Goal: Transaction & Acquisition: Purchase product/service

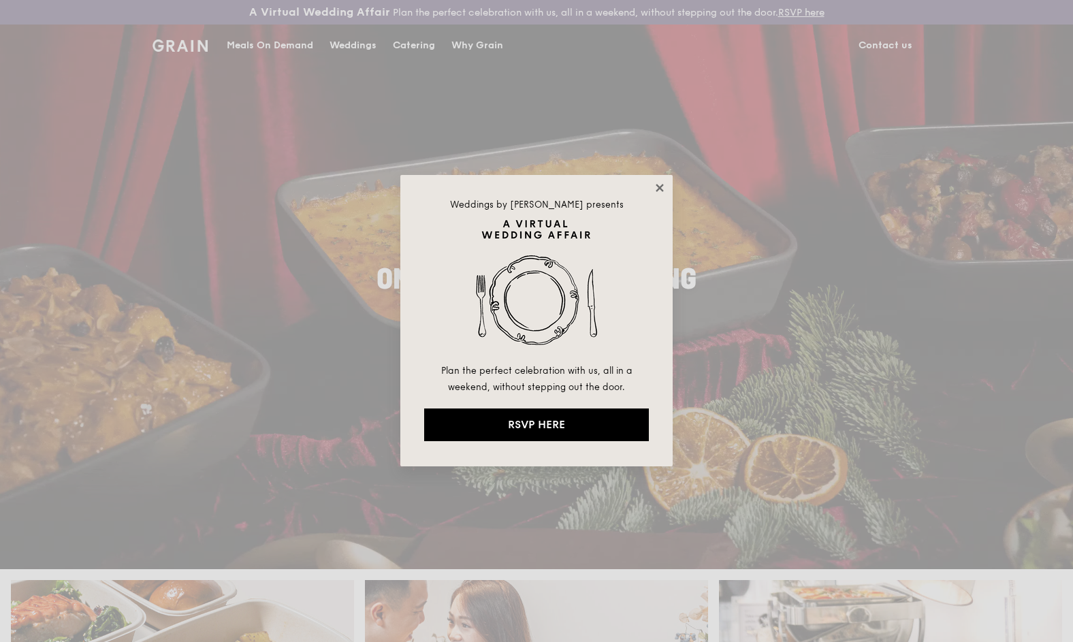
click at [665, 187] on icon at bounding box center [659, 188] width 12 height 12
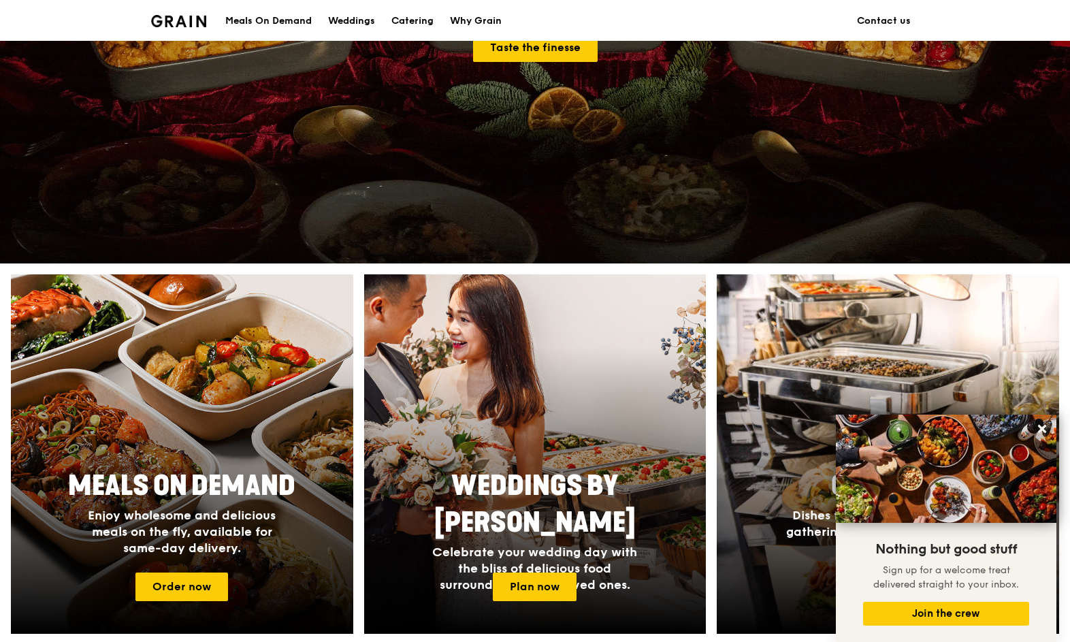
scroll to position [307, 0]
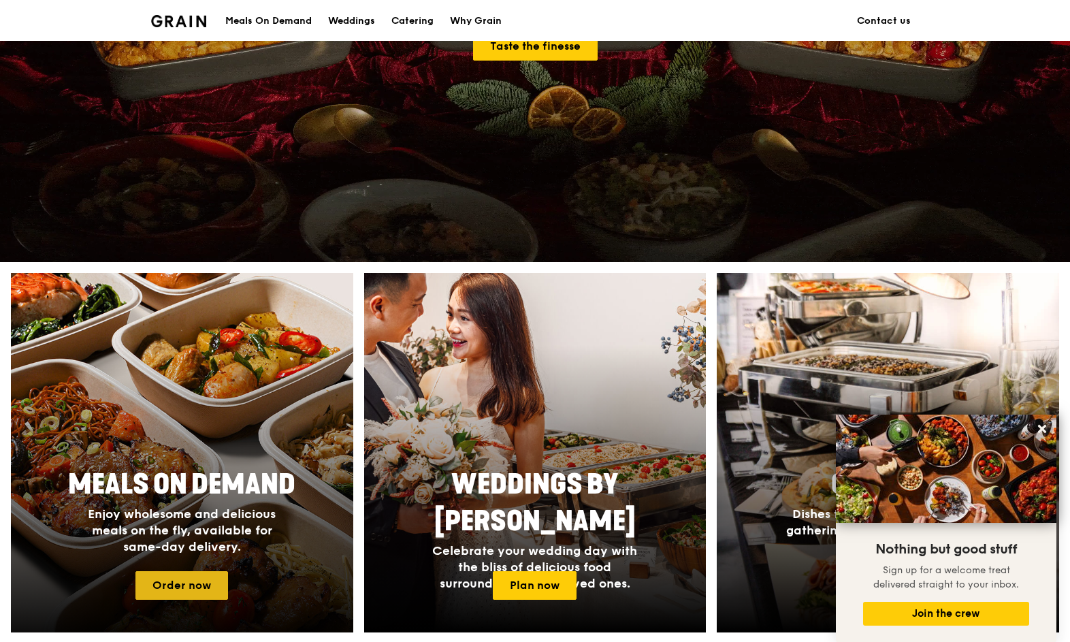
click at [193, 592] on link "Order now" at bounding box center [181, 585] width 93 height 29
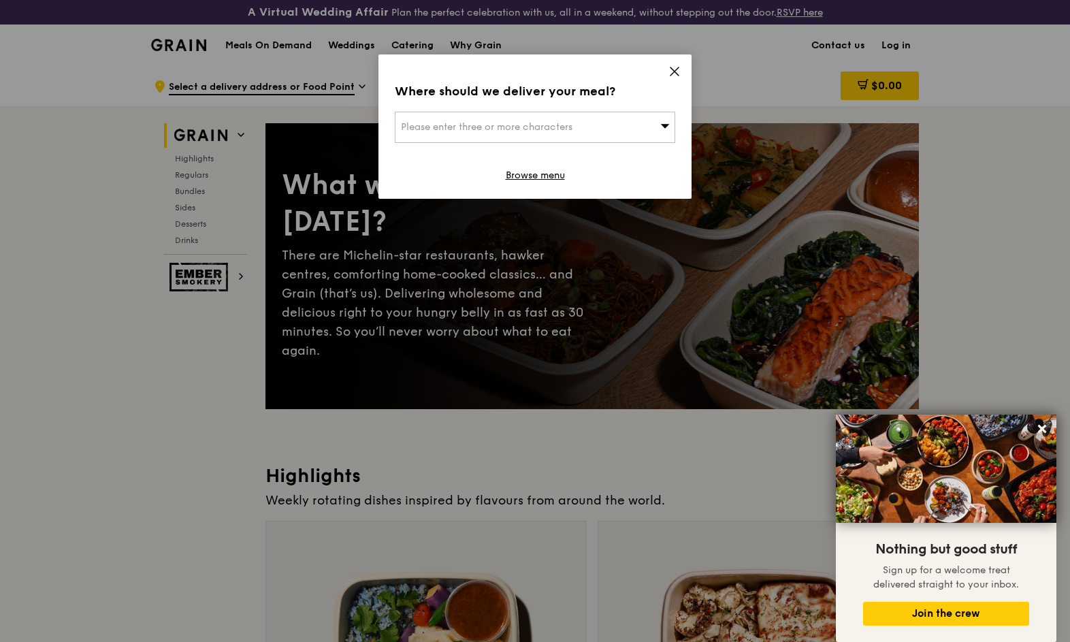
click at [600, 130] on div "Please enter three or more characters" at bounding box center [535, 127] width 280 height 31
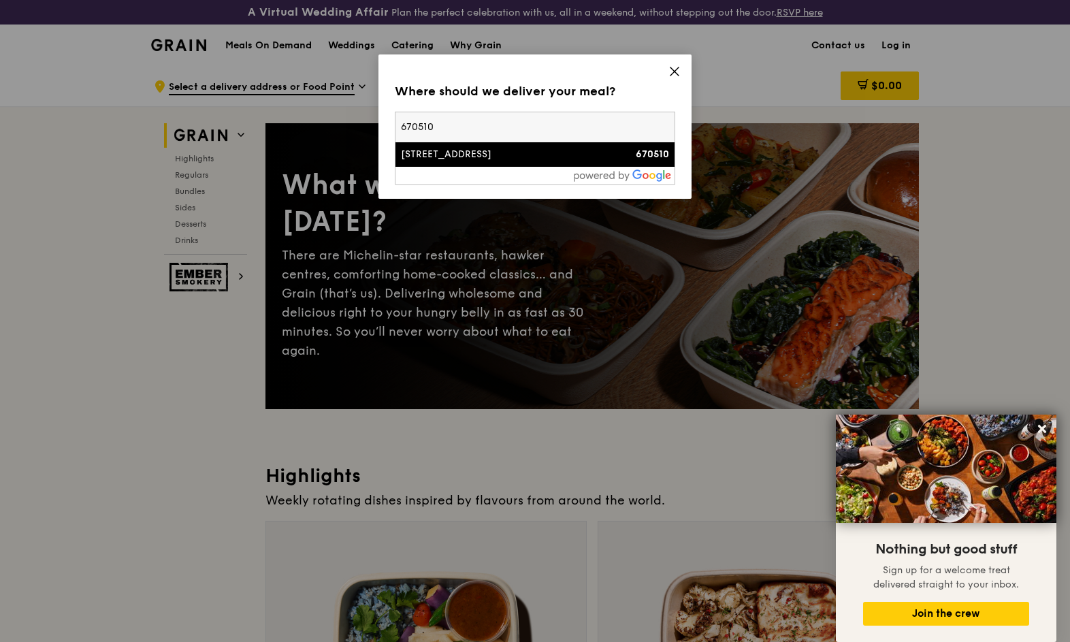
type input "670510"
click at [593, 157] on div "[STREET_ADDRESS]" at bounding box center [501, 155] width 201 height 14
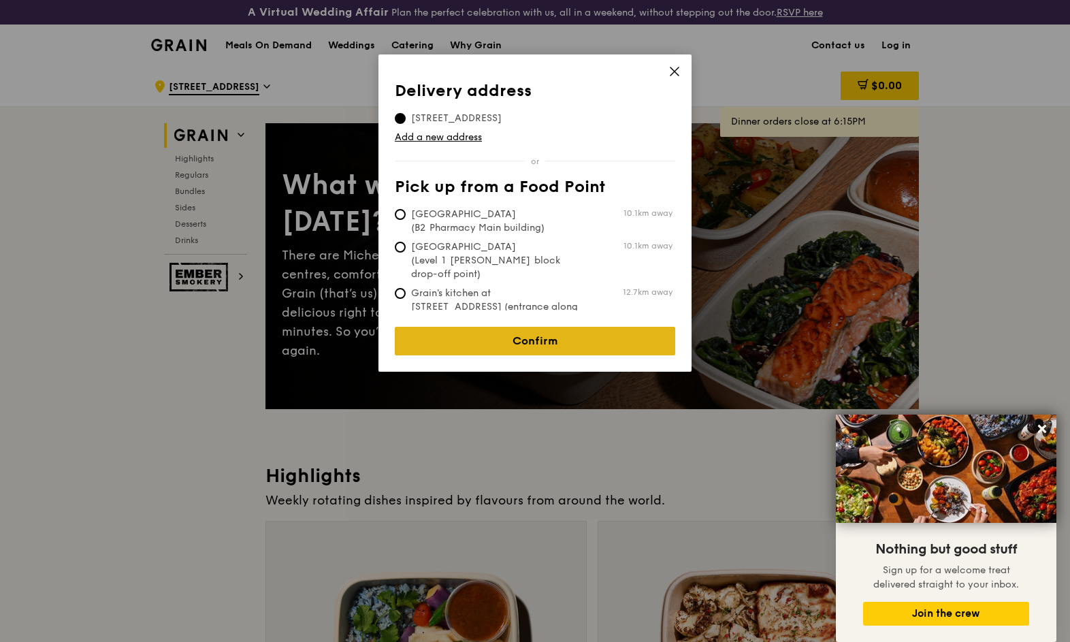
click at [555, 333] on link "Confirm" at bounding box center [535, 341] width 280 height 29
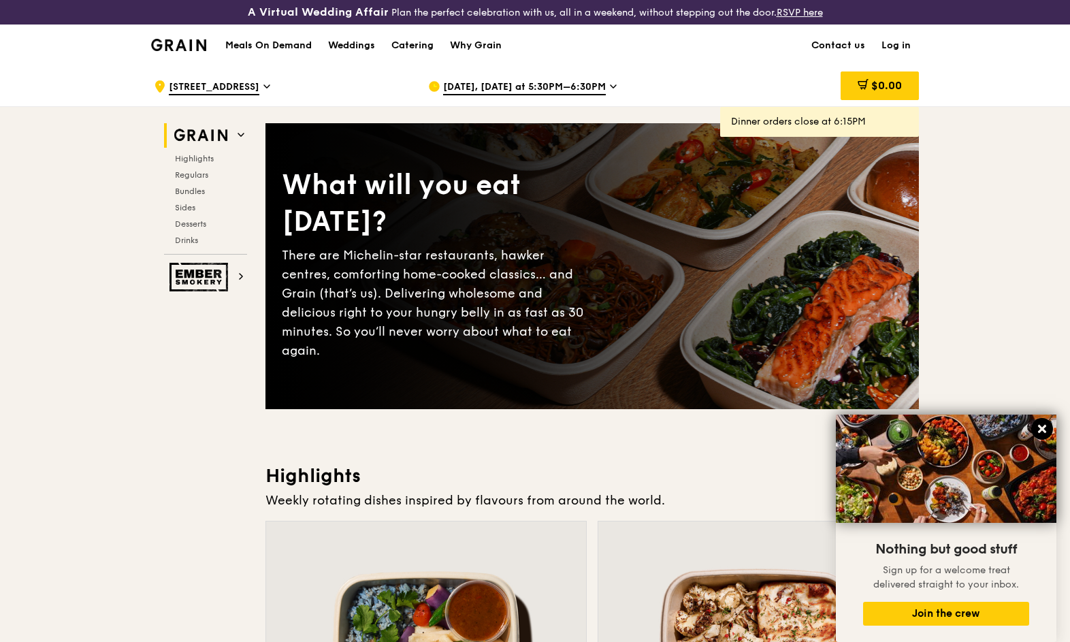
click at [1045, 431] on icon at bounding box center [1042, 429] width 12 height 12
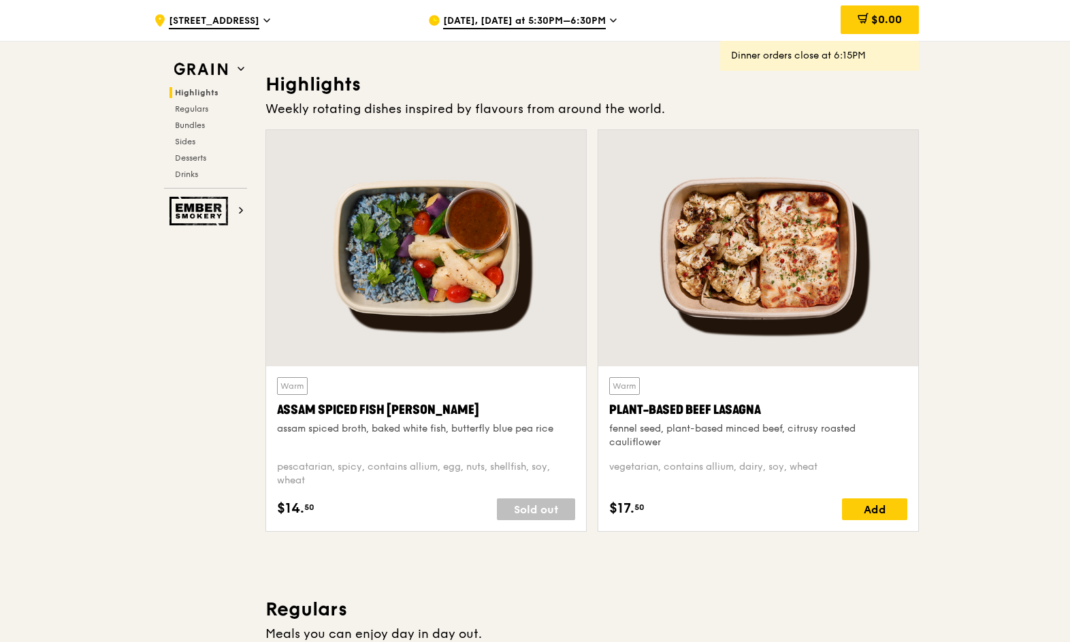
scroll to position [389, 0]
